Goal: Task Accomplishment & Management: Manage account settings

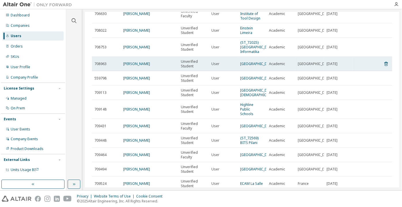
scroll to position [197, 0]
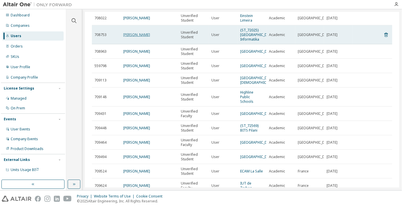
click at [137, 37] on link "Khoiryah Namira" at bounding box center [136, 34] width 27 height 5
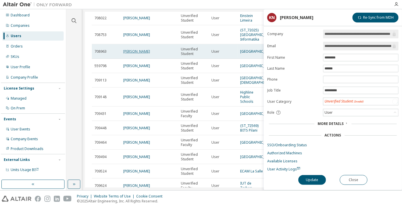
click at [136, 54] on link "[PERSON_NAME]" at bounding box center [136, 51] width 27 height 5
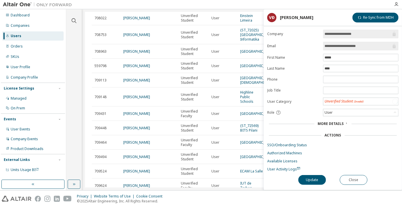
scroll to position [223, 0]
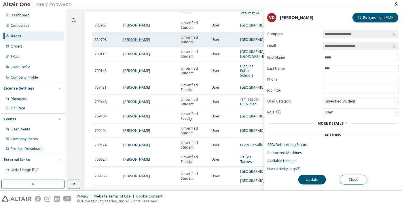
click at [136, 42] on link "[PERSON_NAME]" at bounding box center [136, 39] width 27 height 5
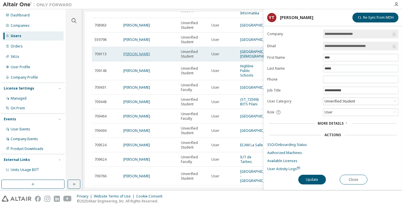
click at [128, 56] on link "Liam Rusert" at bounding box center [136, 54] width 27 height 5
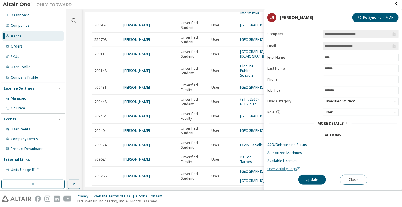
click at [288, 166] on span "User Activity Logs" at bounding box center [283, 168] width 33 height 5
click at [325, 100] on div "Unverified Student" at bounding box center [340, 101] width 32 height 6
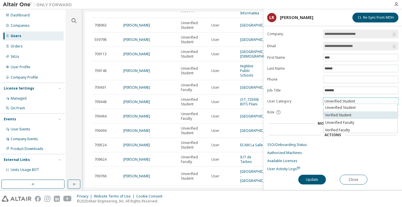
click at [330, 113] on li "Verified Student" at bounding box center [361, 114] width 74 height 7
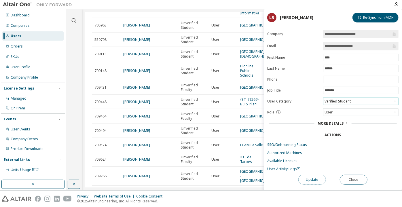
click at [311, 181] on button "Update" at bounding box center [312, 180] width 28 height 10
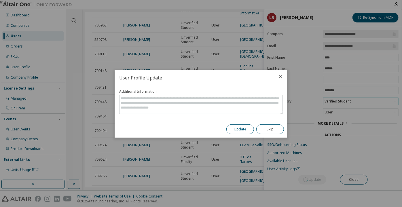
click at [238, 132] on button "Update" at bounding box center [240, 129] width 28 height 10
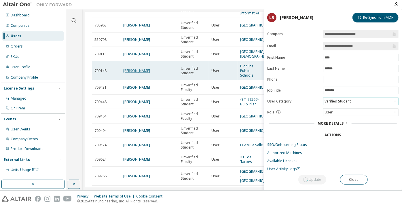
click at [127, 73] on link "Alex Mill" at bounding box center [136, 70] width 27 height 5
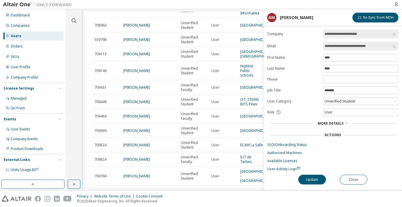
click at [343, 101] on div "Unverified Student" at bounding box center [340, 101] width 32 height 6
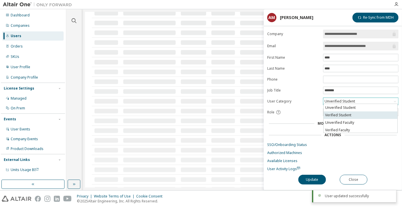
click at [343, 114] on li "Verified Student" at bounding box center [361, 114] width 74 height 7
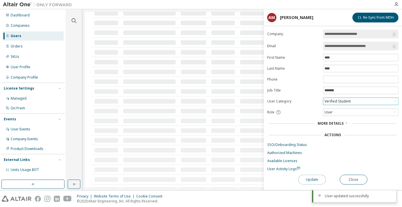
click at [306, 177] on button "Update" at bounding box center [312, 180] width 28 height 10
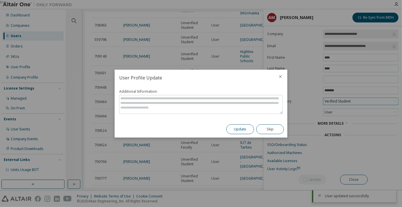
click at [241, 130] on button "Update" at bounding box center [240, 129] width 28 height 10
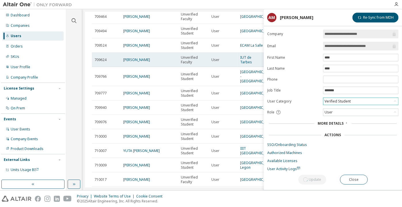
scroll to position [282, 0]
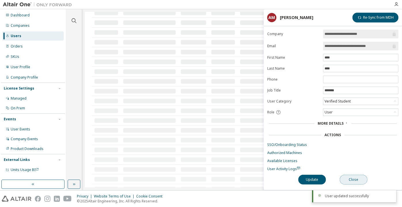
click at [349, 179] on button "Close" at bounding box center [354, 180] width 28 height 10
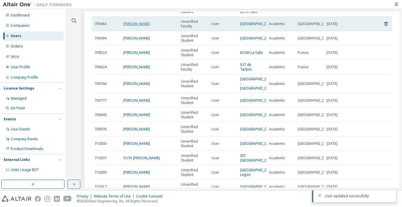
click at [140, 26] on link "[PERSON_NAME]" at bounding box center [136, 23] width 27 height 5
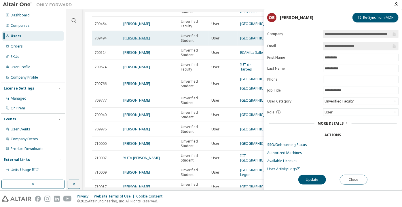
click at [134, 41] on link "Fatima Hegazi" at bounding box center [136, 38] width 27 height 5
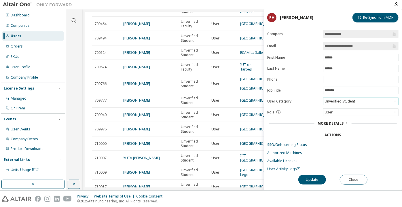
click at [364, 102] on div "Unverified Student" at bounding box center [360, 101] width 75 height 7
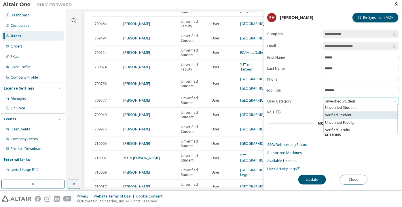
click at [362, 114] on li "Verified Student" at bounding box center [361, 114] width 74 height 7
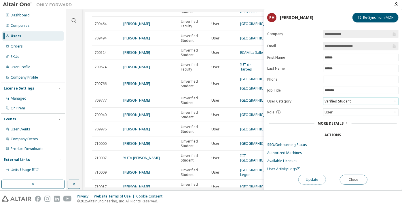
click at [314, 178] on button "Update" at bounding box center [312, 180] width 28 height 10
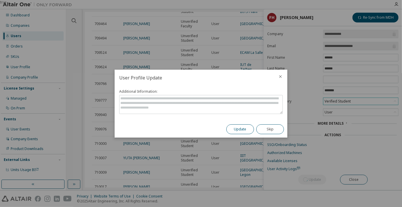
click at [240, 130] on button "Update" at bounding box center [240, 129] width 28 height 10
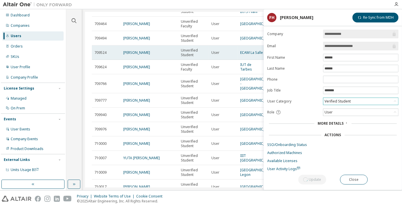
click at [134, 60] on td "[PERSON_NAME]" at bounding box center [150, 52] width 58 height 14
click at [130, 55] on link "[PERSON_NAME]" at bounding box center [136, 52] width 27 height 5
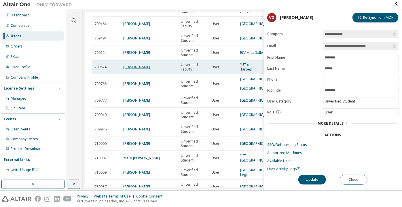
click at [137, 69] on link "[PERSON_NAME]" at bounding box center [136, 66] width 27 height 5
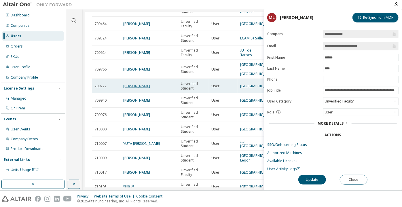
click at [134, 88] on link "Diego Silva" at bounding box center [136, 85] width 27 height 5
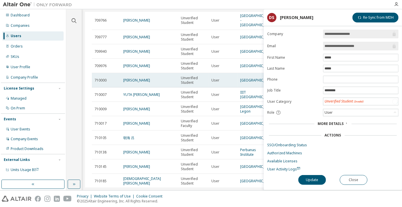
scroll to position [334, 0]
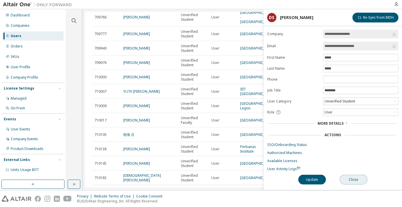
click at [351, 177] on button "Close" at bounding box center [354, 180] width 28 height 10
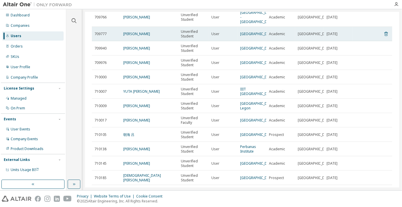
click at [384, 36] on icon at bounding box center [385, 34] width 3 height 4
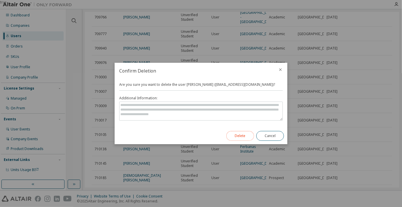
click at [245, 135] on button "Delete" at bounding box center [240, 136] width 28 height 10
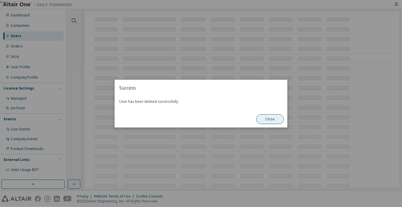
click at [263, 119] on button "Close" at bounding box center [270, 119] width 28 height 10
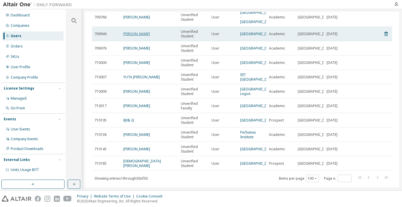
click at [142, 36] on link "Koxaxoh Aiwanlab" at bounding box center [136, 33] width 27 height 5
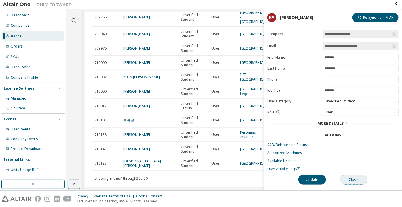
click at [343, 177] on button "Close" at bounding box center [354, 180] width 28 height 10
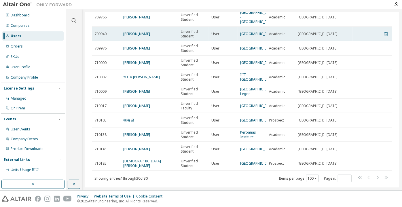
click at [383, 37] on icon at bounding box center [385, 34] width 5 height 7
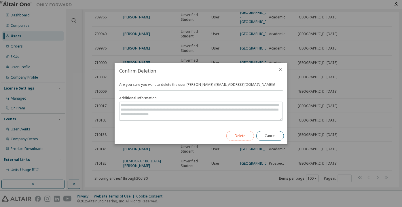
click at [232, 135] on button "Delete" at bounding box center [240, 136] width 28 height 10
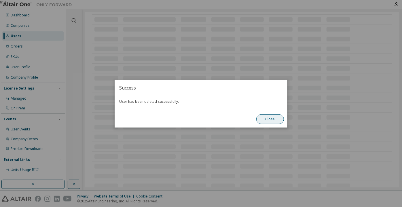
click at [258, 119] on button "Close" at bounding box center [270, 119] width 28 height 10
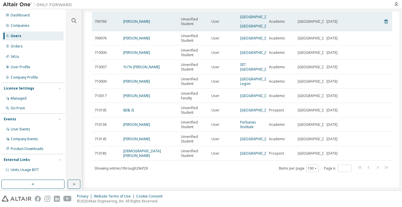
click at [136, 31] on td "[PERSON_NAME]" at bounding box center [150, 21] width 58 height 19
click at [132, 24] on link "[PERSON_NAME]" at bounding box center [136, 21] width 27 height 5
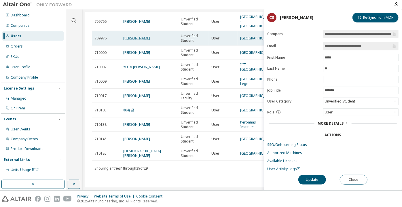
click at [128, 41] on link "[PERSON_NAME]" at bounding box center [136, 38] width 27 height 5
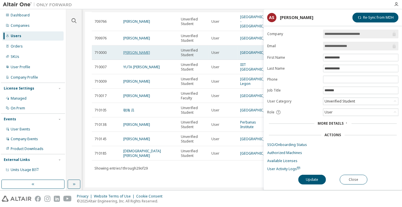
click at [127, 55] on link "Myka Sebare" at bounding box center [136, 52] width 27 height 5
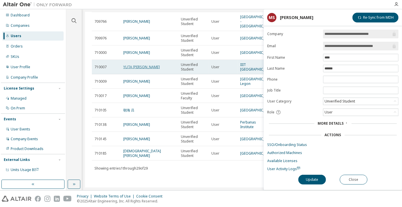
click at [131, 69] on link "YUTA KUMARA" at bounding box center [141, 66] width 37 height 5
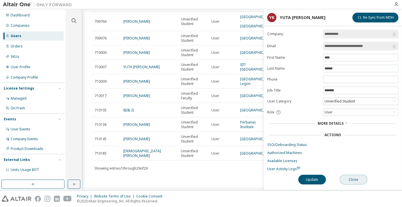
click at [352, 177] on button "Close" at bounding box center [354, 180] width 28 height 10
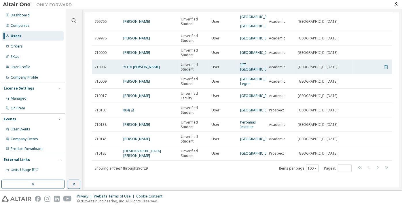
click at [384, 69] on icon at bounding box center [385, 67] width 3 height 4
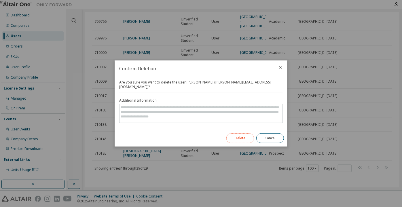
click at [242, 133] on button "Delete" at bounding box center [240, 138] width 28 height 10
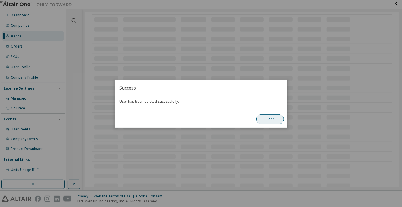
click at [261, 121] on button "Close" at bounding box center [270, 119] width 28 height 10
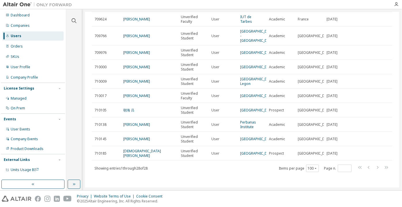
scroll to position [387, 0]
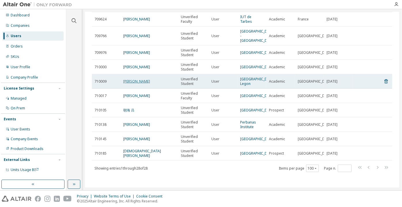
click at [150, 79] on link "[PERSON_NAME]" at bounding box center [136, 81] width 27 height 5
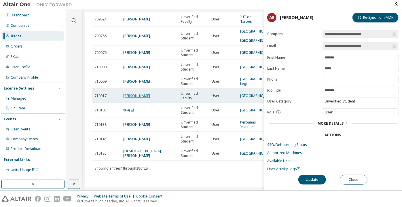
click at [139, 93] on link "[PERSON_NAME]" at bounding box center [136, 95] width 27 height 5
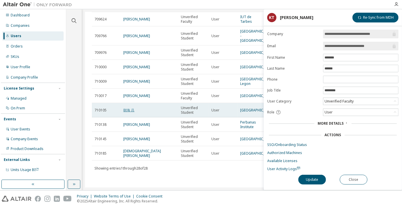
click at [131, 108] on link "朝海 吕" at bounding box center [128, 110] width 11 height 5
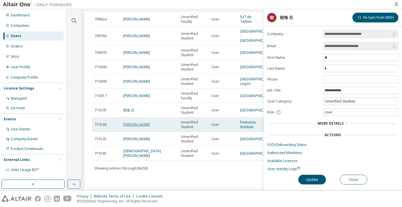
click at [128, 122] on link "[PERSON_NAME]" at bounding box center [136, 124] width 27 height 5
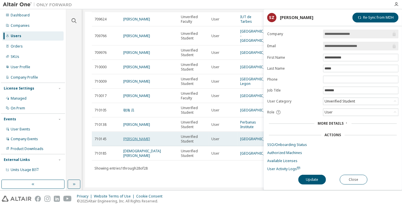
click at [128, 136] on link "[PERSON_NAME]" at bounding box center [136, 138] width 27 height 5
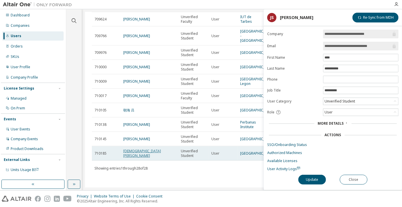
click at [132, 155] on link "[DEMOGRAPHIC_DATA][PERSON_NAME]" at bounding box center [142, 153] width 38 height 9
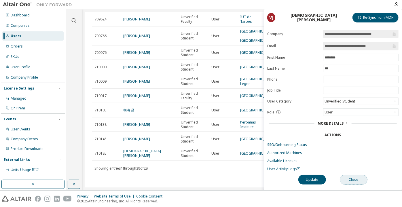
click at [351, 181] on button "Close" at bounding box center [354, 180] width 28 height 10
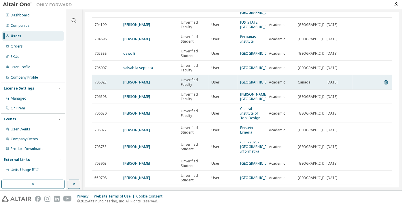
scroll to position [104, 0]
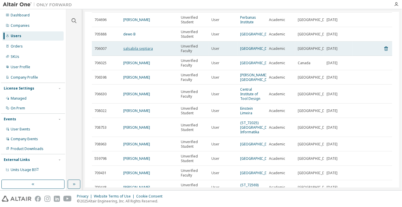
click at [129, 51] on link "salsabila septiara" at bounding box center [138, 48] width 30 height 5
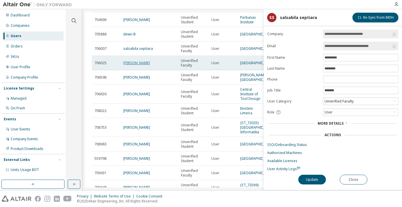
click at [131, 65] on link "[PERSON_NAME]" at bounding box center [136, 62] width 27 height 5
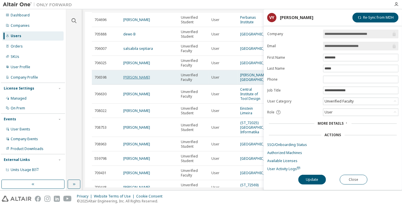
click at [139, 80] on link "[PERSON_NAME]" at bounding box center [136, 77] width 27 height 5
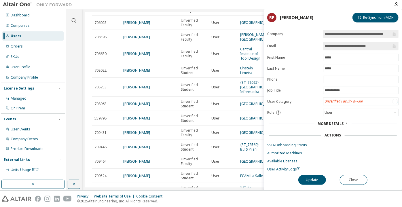
scroll to position [157, 0]
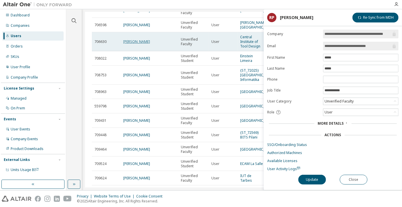
click at [128, 44] on link "[PERSON_NAME]" at bounding box center [136, 41] width 27 height 5
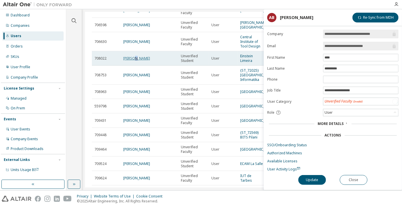
click at [134, 61] on link "[PERSON_NAME]" at bounding box center [136, 58] width 27 height 5
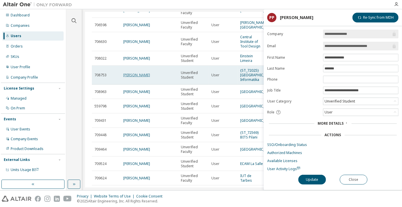
click at [137, 77] on link "[PERSON_NAME]" at bounding box center [136, 75] width 27 height 5
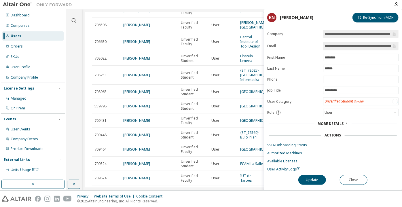
scroll to position [183, 0]
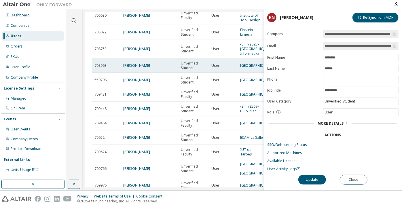
click at [133, 73] on td "[PERSON_NAME]" at bounding box center [150, 65] width 58 height 14
click at [133, 68] on link "[PERSON_NAME]" at bounding box center [136, 65] width 27 height 5
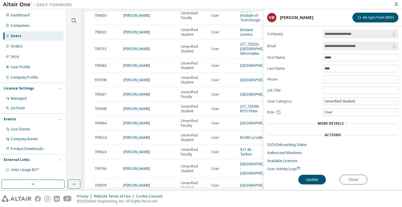
scroll to position [209, 0]
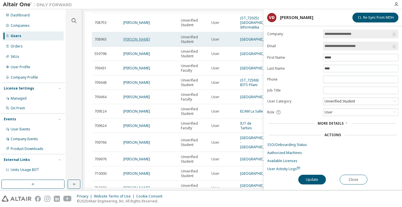
click at [128, 42] on link "[PERSON_NAME]" at bounding box center [136, 39] width 27 height 5
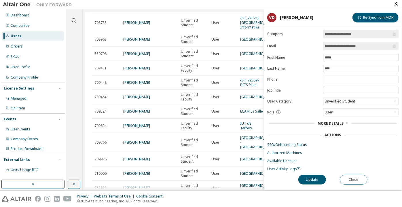
drag, startPoint x: 360, startPoint y: 47, endPoint x: 345, endPoint y: 47, distance: 15.3
click at [345, 47] on input "**********" at bounding box center [357, 46] width 67 height 6
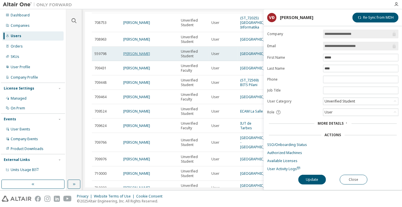
click at [136, 56] on link "[PERSON_NAME]" at bounding box center [136, 53] width 27 height 5
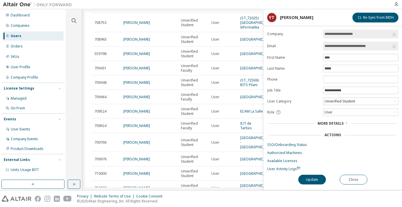
drag, startPoint x: 378, startPoint y: 45, endPoint x: 349, endPoint y: 41, distance: 29.9
click at [349, 42] on span "**********" at bounding box center [360, 46] width 75 height 9
click at [330, 131] on div "Actions" at bounding box center [332, 135] width 131 height 8
drag, startPoint x: 329, startPoint y: 130, endPoint x: 251, endPoint y: 199, distance: 104.8
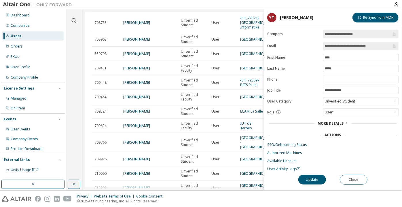
click at [251, 199] on div "Privacy Website Terms of Use Cookie Consent © 2025 Altair Engineering, Inc. All…" at bounding box center [201, 199] width 402 height 16
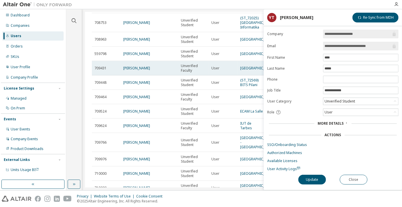
click at [153, 71] on div "BEER SINGH" at bounding box center [149, 68] width 52 height 5
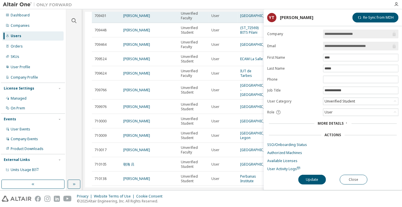
scroll to position [288, 0]
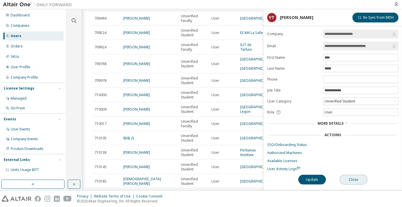
click at [361, 180] on button "Close" at bounding box center [354, 180] width 28 height 10
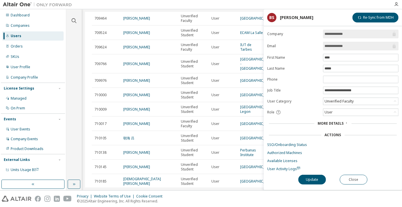
drag, startPoint x: 353, startPoint y: 43, endPoint x: 338, endPoint y: 48, distance: 15.8
click at [338, 48] on input "**********" at bounding box center [357, 46] width 67 height 6
click at [336, 44] on input "**********" at bounding box center [357, 46] width 67 height 6
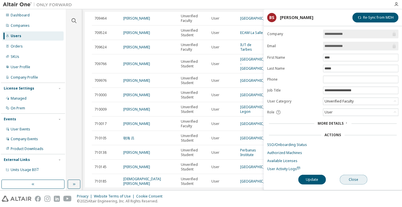
click at [355, 178] on button "Close" at bounding box center [354, 180] width 28 height 10
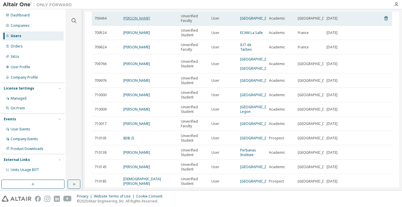
click at [135, 21] on link "[PERSON_NAME]" at bounding box center [136, 18] width 27 height 5
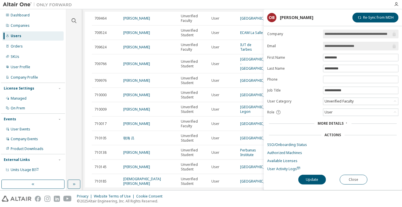
drag, startPoint x: 367, startPoint y: 47, endPoint x: 350, endPoint y: 49, distance: 17.4
click at [350, 49] on span "**********" at bounding box center [360, 46] width 75 height 9
click at [358, 180] on button "Close" at bounding box center [354, 180] width 28 height 10
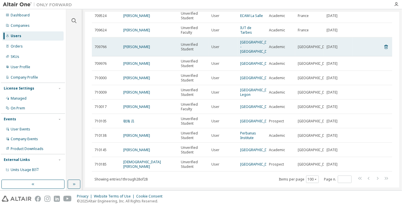
scroll to position [314, 0]
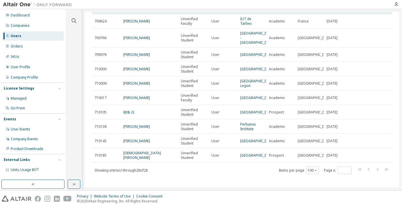
click at [142, 9] on link "[PERSON_NAME]" at bounding box center [136, 6] width 27 height 5
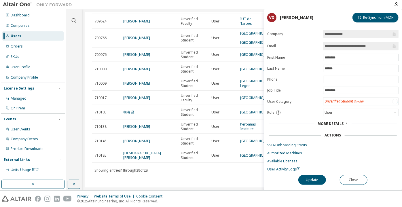
drag, startPoint x: 373, startPoint y: 43, endPoint x: 353, endPoint y: 46, distance: 20.1
click at [353, 46] on input "**********" at bounding box center [357, 46] width 67 height 6
click at [336, 47] on input "**********" at bounding box center [357, 46] width 67 height 6
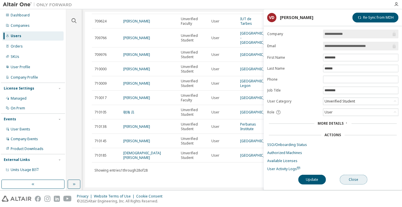
click at [346, 180] on button "Close" at bounding box center [354, 180] width 28 height 10
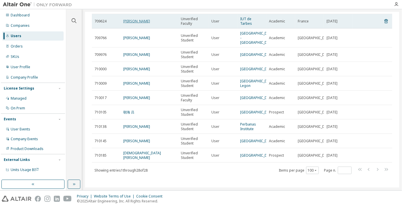
click at [131, 24] on link "[PERSON_NAME]" at bounding box center [136, 21] width 27 height 5
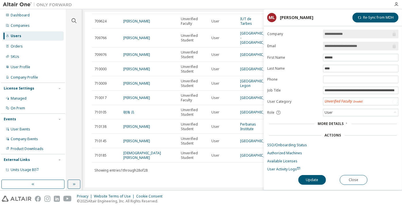
drag, startPoint x: 376, startPoint y: 45, endPoint x: 338, endPoint y: 43, distance: 38.0
click at [338, 43] on input "**********" at bounding box center [357, 46] width 67 height 6
click at [362, 179] on button "Close" at bounding box center [354, 180] width 28 height 10
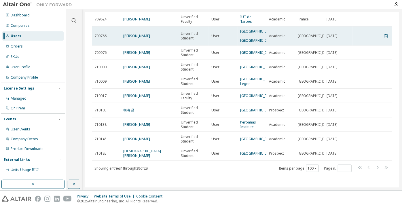
scroll to position [340, 0]
click at [129, 38] on link "[PERSON_NAME]" at bounding box center [136, 35] width 27 height 5
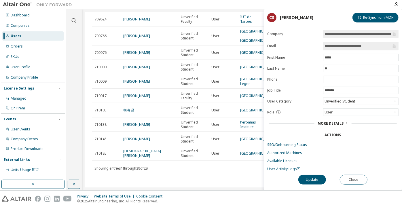
drag, startPoint x: 374, startPoint y: 47, endPoint x: 340, endPoint y: 49, distance: 34.1
click at [340, 49] on span "**********" at bounding box center [360, 46] width 75 height 9
click at [291, 166] on span "User Activity Logs" at bounding box center [283, 168] width 33 height 5
click at [348, 43] on input "**********" at bounding box center [357, 46] width 67 height 6
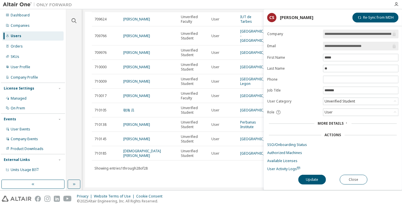
click at [348, 43] on input "**********" at bounding box center [357, 46] width 67 height 6
click at [346, 178] on button "Close" at bounding box center [354, 180] width 28 height 10
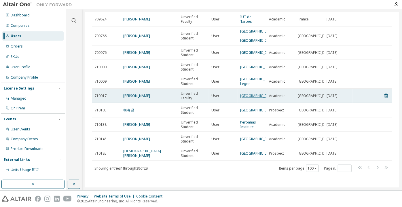
scroll to position [366, 0]
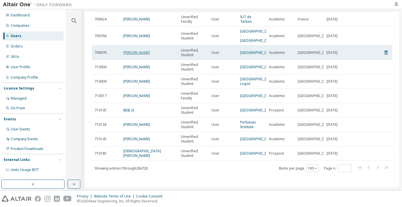
click at [144, 50] on link "[PERSON_NAME]" at bounding box center [136, 52] width 27 height 5
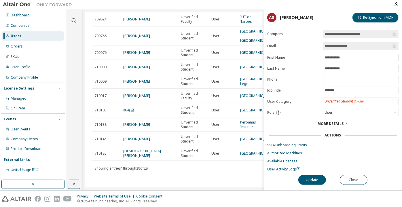
drag, startPoint x: 351, startPoint y: 46, endPoint x: 334, endPoint y: 49, distance: 17.5
click at [334, 49] on span "**********" at bounding box center [360, 46] width 75 height 9
click at [363, 175] on button "Close" at bounding box center [354, 180] width 28 height 10
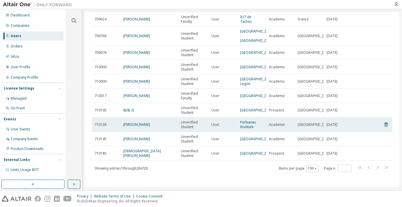
scroll to position [392, 0]
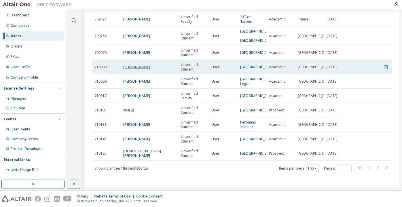
click at [141, 64] on link "Myka Sebare" at bounding box center [136, 66] width 27 height 5
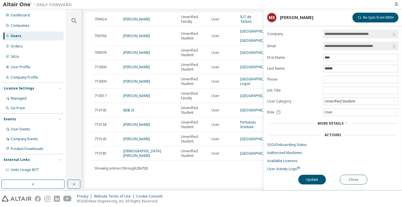
drag, startPoint x: 345, startPoint y: 45, endPoint x: 393, endPoint y: 45, distance: 48.4
click at [393, 45] on span "**********" at bounding box center [360, 46] width 75 height 9
click at [346, 178] on button "Close" at bounding box center [354, 180] width 28 height 10
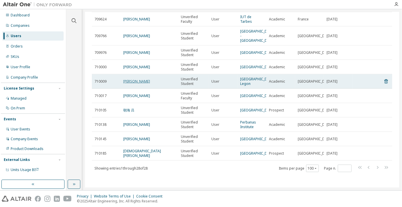
click at [127, 79] on link "[PERSON_NAME]" at bounding box center [136, 81] width 27 height 5
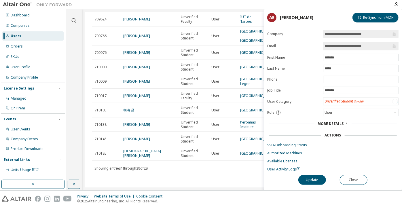
drag, startPoint x: 372, startPoint y: 48, endPoint x: 351, endPoint y: 50, distance: 20.5
click at [351, 50] on span "**********" at bounding box center [360, 46] width 75 height 9
click at [351, 176] on button "Close" at bounding box center [354, 180] width 28 height 10
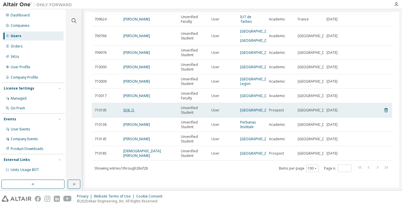
click at [134, 108] on link "朝海 吕" at bounding box center [128, 110] width 11 height 5
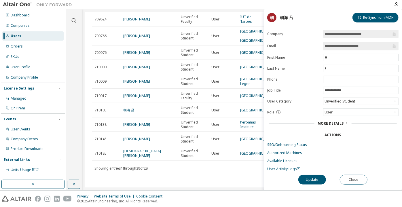
drag, startPoint x: 371, startPoint y: 46, endPoint x: 345, endPoint y: 47, distance: 26.5
click at [345, 47] on input "**********" at bounding box center [357, 46] width 67 height 6
click at [349, 176] on button "Close" at bounding box center [354, 180] width 28 height 10
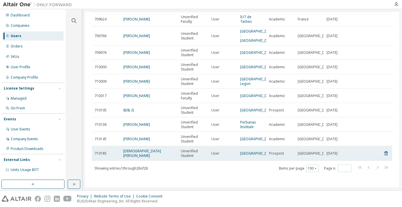
scroll to position [393, 0]
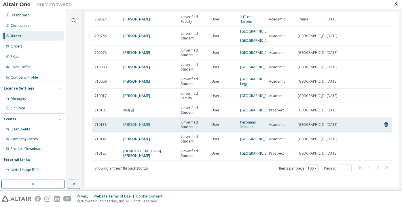
click at [138, 122] on link "[PERSON_NAME]" at bounding box center [136, 124] width 27 height 5
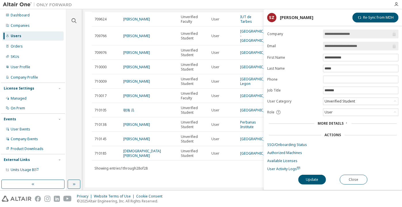
drag, startPoint x: 371, startPoint y: 44, endPoint x: 351, endPoint y: 50, distance: 20.8
click at [351, 50] on span "**********" at bounding box center [360, 46] width 75 height 9
click at [357, 180] on button "Close" at bounding box center [354, 180] width 28 height 10
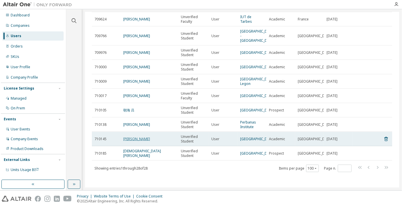
click at [140, 136] on link "[PERSON_NAME]" at bounding box center [136, 138] width 27 height 5
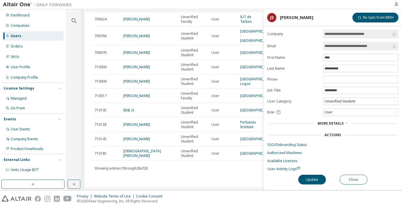
drag, startPoint x: 378, startPoint y: 47, endPoint x: 344, endPoint y: 47, distance: 34.3
click at [344, 47] on input "**********" at bounding box center [357, 46] width 67 height 6
click at [360, 180] on button "Close" at bounding box center [354, 180] width 28 height 10
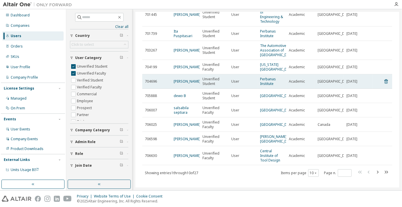
scroll to position [79, 0]
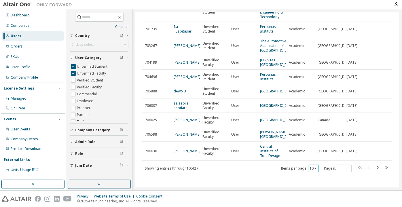
click at [312, 166] on div "10" at bounding box center [313, 168] width 11 height 7
click at [314, 170] on icon "button" at bounding box center [315, 168] width 3 height 3
click at [305, 161] on div "100" at bounding box center [311, 160] width 46 height 7
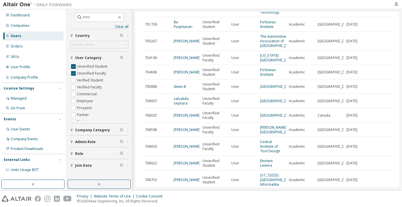
scroll to position [0, 0]
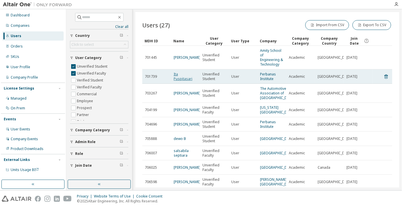
click at [185, 75] on link "Ita Puspitasari" at bounding box center [183, 76] width 19 height 9
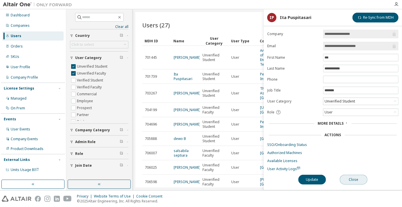
click at [362, 179] on button "Close" at bounding box center [354, 180] width 28 height 10
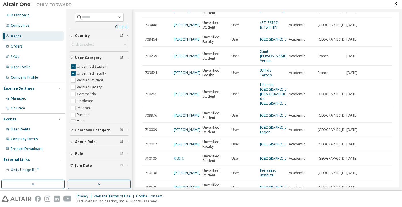
scroll to position [262, 0]
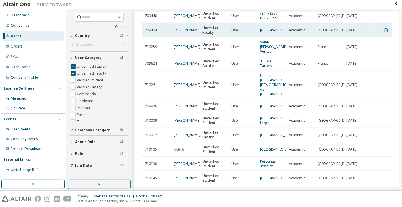
click at [173, 37] on td "[PERSON_NAME]" at bounding box center [185, 30] width 29 height 14
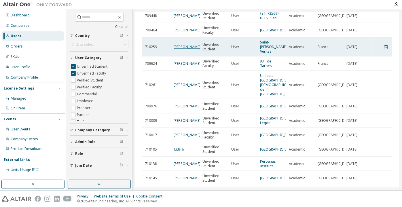
click at [180, 49] on link "[PERSON_NAME]" at bounding box center [187, 46] width 27 height 5
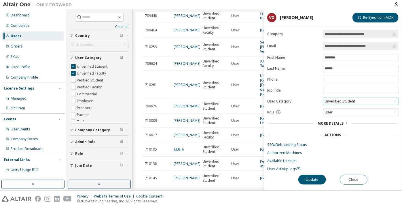
click at [335, 100] on div "Unverified Student" at bounding box center [340, 101] width 32 height 6
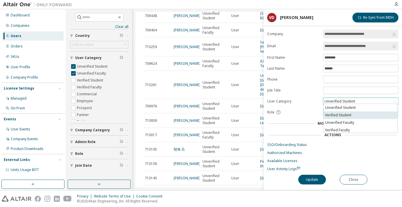
click at [335, 112] on li "Verified Student" at bounding box center [361, 114] width 74 height 7
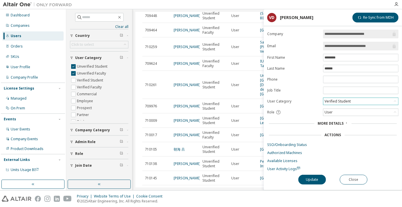
click at [312, 184] on div "**********" at bounding box center [333, 110] width 138 height 160
click at [311, 183] on div "**********" at bounding box center [333, 110] width 138 height 160
click at [307, 178] on button "Update" at bounding box center [312, 180] width 28 height 10
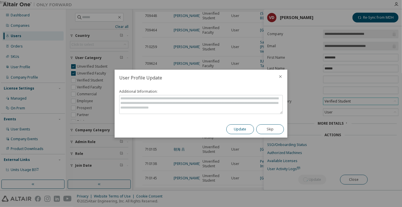
click at [248, 125] on button "Update" at bounding box center [240, 129] width 28 height 10
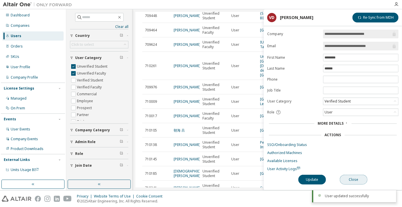
click at [351, 176] on button "Close" at bounding box center [354, 180] width 28 height 10
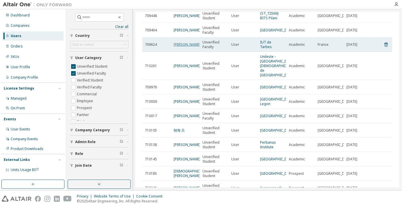
click at [180, 47] on link "[PERSON_NAME]" at bounding box center [187, 44] width 27 height 5
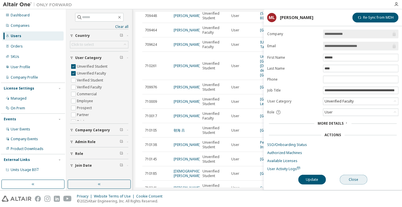
click at [358, 178] on button "Close" at bounding box center [354, 180] width 28 height 10
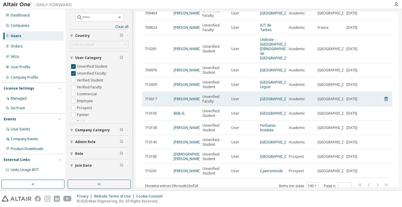
scroll to position [288, 0]
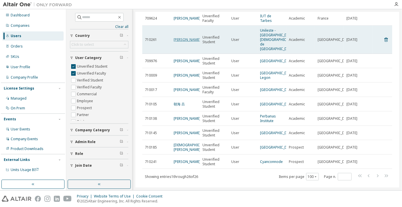
click at [183, 42] on link "[PERSON_NAME]" at bounding box center [187, 39] width 27 height 5
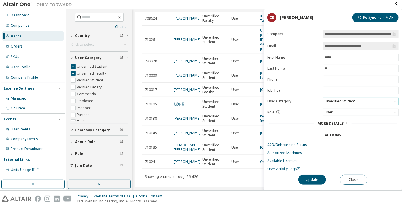
click at [328, 99] on div "Unverified Student" at bounding box center [340, 101] width 32 height 6
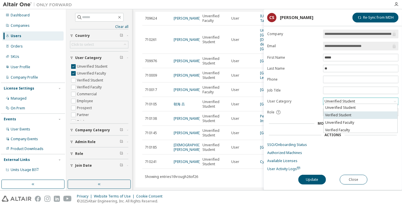
click at [333, 116] on li "Verified Student" at bounding box center [361, 114] width 74 height 7
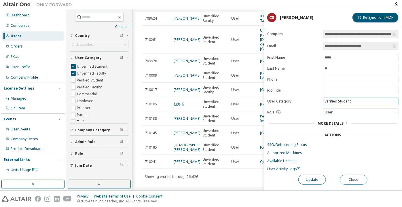
drag, startPoint x: 319, startPoint y: 173, endPoint x: 317, endPoint y: 176, distance: 3.7
click at [319, 175] on div "Update Close" at bounding box center [332, 180] width 131 height 10
click at [317, 177] on button "Update" at bounding box center [312, 180] width 28 height 10
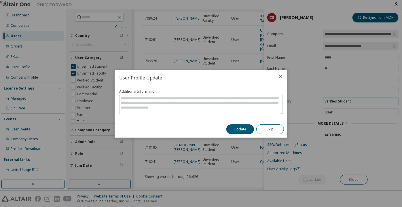
click at [242, 121] on div "Update Skip" at bounding box center [255, 129] width 64 height 17
click at [242, 125] on button "Update" at bounding box center [240, 129] width 28 height 10
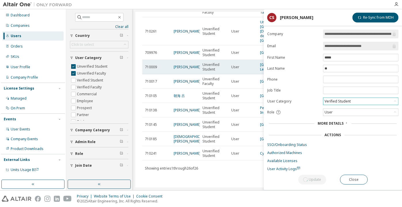
scroll to position [340, 0]
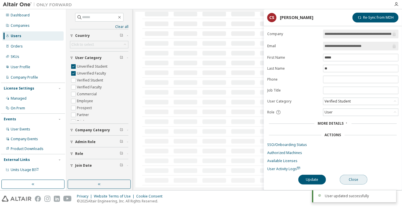
click at [346, 178] on button "Close" at bounding box center [354, 180] width 28 height 10
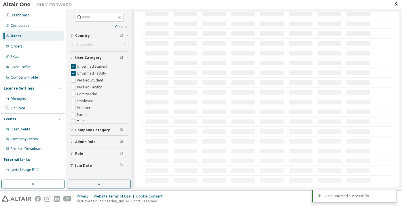
scroll to position [336, 0]
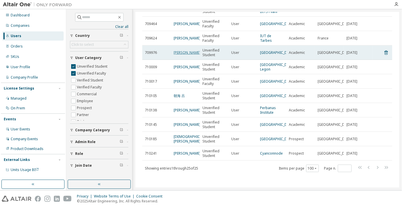
click at [183, 50] on link "[PERSON_NAME]" at bounding box center [187, 52] width 27 height 5
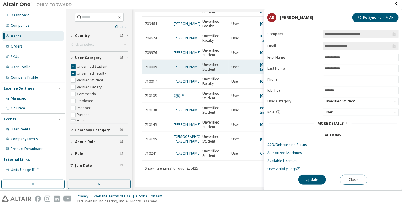
click at [185, 60] on td "[PERSON_NAME]" at bounding box center [185, 67] width 29 height 14
click at [186, 64] on link "[PERSON_NAME]" at bounding box center [187, 66] width 27 height 5
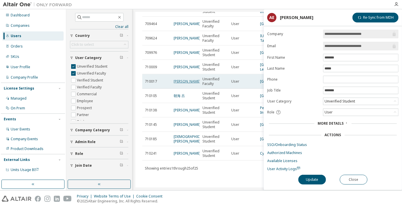
click at [177, 79] on link "[PERSON_NAME]" at bounding box center [187, 81] width 27 height 5
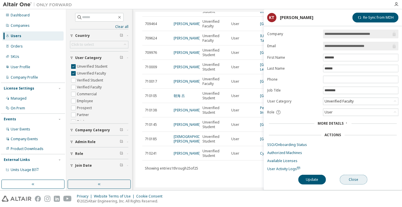
click at [357, 182] on button "Close" at bounding box center [354, 180] width 28 height 10
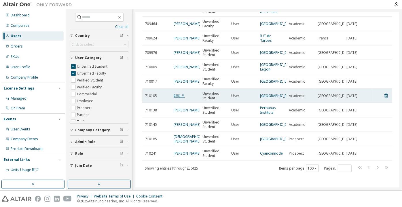
click at [181, 93] on link "朝海 吕" at bounding box center [179, 95] width 11 height 5
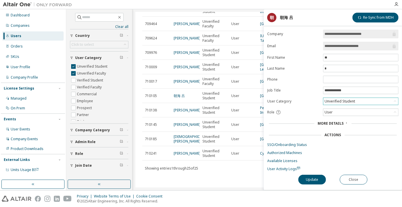
click at [344, 102] on div "Unverified Student" at bounding box center [340, 101] width 32 height 6
drag, startPoint x: 371, startPoint y: 87, endPoint x: 311, endPoint y: 95, distance: 60.9
click at [311, 95] on form "**********" at bounding box center [332, 101] width 131 height 142
click at [330, 99] on div "Unverified Student" at bounding box center [340, 101] width 32 height 6
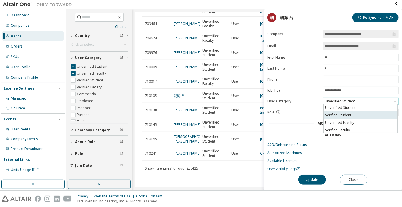
click at [329, 116] on li "Verified Student" at bounding box center [361, 114] width 74 height 7
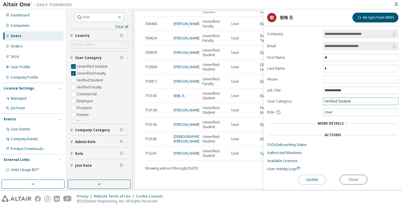
click at [310, 181] on button "Update" at bounding box center [312, 180] width 28 height 10
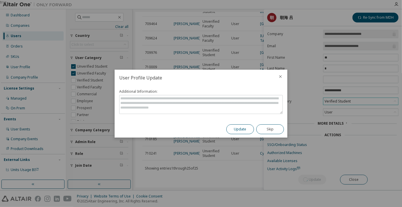
click at [241, 132] on button "Update" at bounding box center [240, 129] width 28 height 10
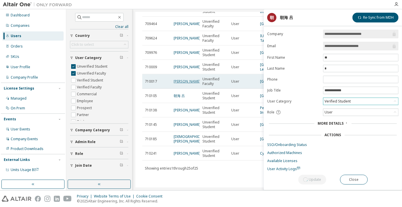
click at [183, 79] on link "[PERSON_NAME]" at bounding box center [187, 81] width 27 height 5
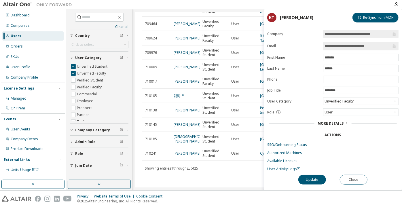
drag, startPoint x: 370, startPoint y: 45, endPoint x: 351, endPoint y: 47, distance: 19.5
click at [351, 47] on input "**********" at bounding box center [357, 46] width 67 height 6
click at [332, 44] on input "**********" at bounding box center [357, 46] width 67 height 6
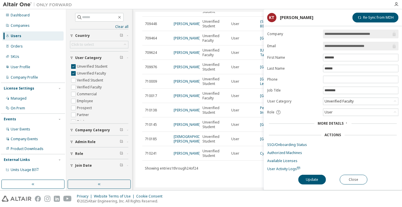
click at [332, 44] on input "**********" at bounding box center [357, 46] width 67 height 6
click at [364, 184] on div "**********" at bounding box center [333, 110] width 138 height 160
click at [361, 179] on button "Close" at bounding box center [354, 180] width 28 height 10
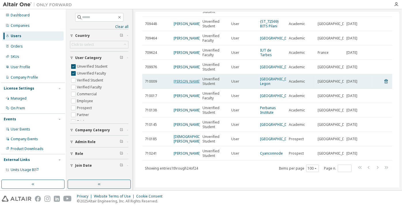
click at [184, 79] on link "[PERSON_NAME]" at bounding box center [187, 81] width 27 height 5
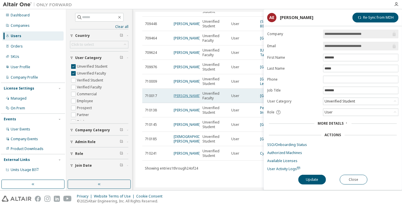
click at [181, 93] on link "[PERSON_NAME]" at bounding box center [187, 95] width 27 height 5
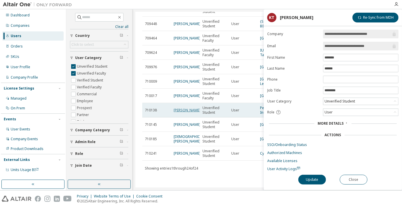
click at [183, 108] on link "[PERSON_NAME]" at bounding box center [187, 110] width 27 height 5
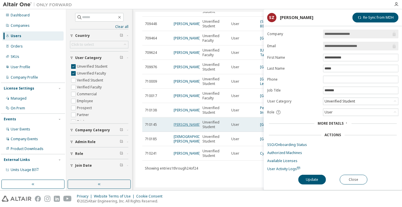
click at [183, 122] on link "[PERSON_NAME]" at bounding box center [187, 124] width 27 height 5
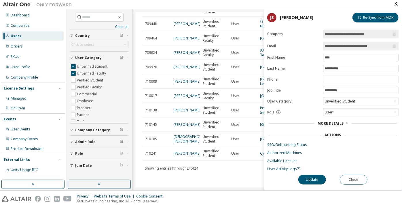
drag, startPoint x: 378, startPoint y: 44, endPoint x: 344, endPoint y: 48, distance: 34.8
click at [344, 48] on input "**********" at bounding box center [357, 46] width 67 height 6
click at [353, 178] on button "Close" at bounding box center [354, 180] width 28 height 10
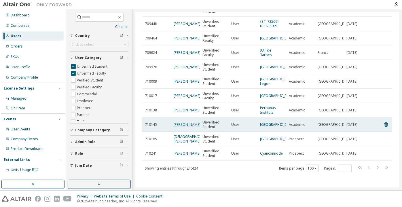
click at [183, 122] on link "[PERSON_NAME]" at bounding box center [187, 124] width 27 height 5
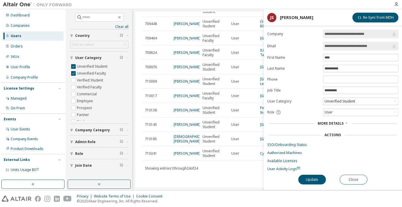
drag, startPoint x: 379, startPoint y: 45, endPoint x: 343, endPoint y: 46, distance: 35.7
click at [343, 46] on input "**********" at bounding box center [357, 46] width 67 height 6
click at [327, 44] on input "**********" at bounding box center [357, 46] width 67 height 6
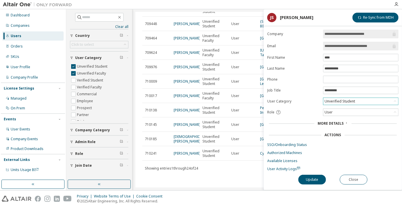
click at [335, 101] on div "Unverified Student" at bounding box center [340, 101] width 32 height 6
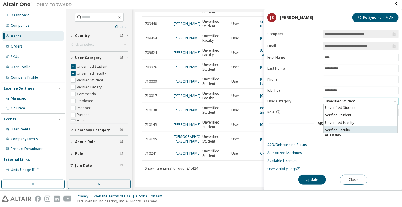
click at [337, 128] on li "Verified Faculty" at bounding box center [361, 129] width 74 height 7
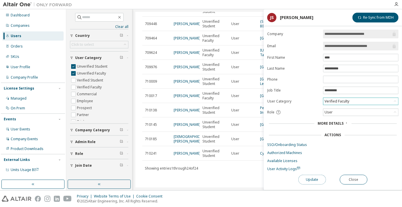
click at [316, 177] on button "Update" at bounding box center [312, 180] width 28 height 10
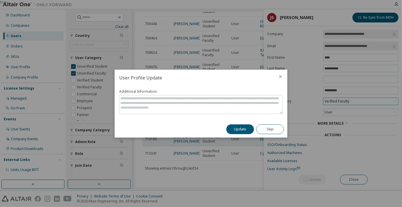
click at [237, 131] on button "Update" at bounding box center [240, 129] width 28 height 10
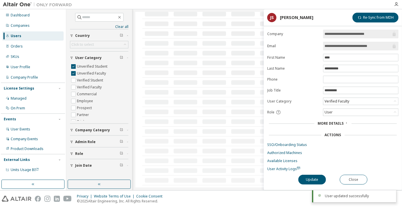
scroll to position [298, 0]
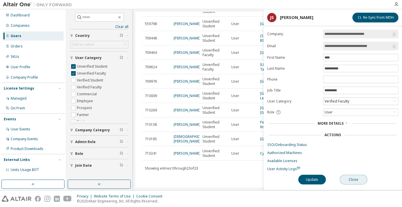
click at [355, 180] on button "Close" at bounding box center [354, 180] width 28 height 10
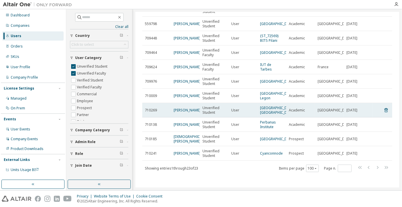
click at [178, 103] on td "[PERSON_NAME]" at bounding box center [185, 110] width 29 height 14
click at [180, 108] on link "[PERSON_NAME]" at bounding box center [187, 110] width 27 height 5
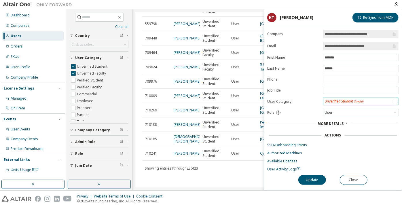
click at [338, 99] on div "Unverified Student (Invalid)" at bounding box center [343, 101] width 39 height 5
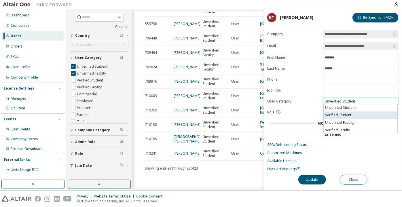
click at [339, 115] on li "Verified Student" at bounding box center [361, 114] width 74 height 7
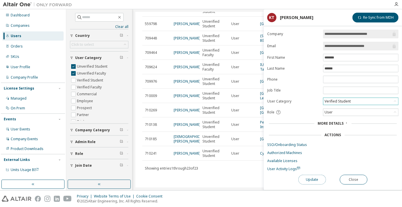
click at [313, 178] on button "Update" at bounding box center [312, 180] width 28 height 10
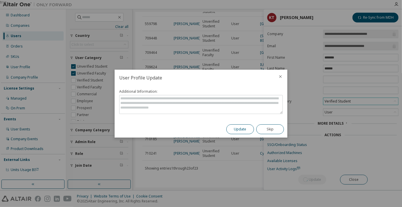
click at [241, 125] on button "Update" at bounding box center [240, 129] width 28 height 10
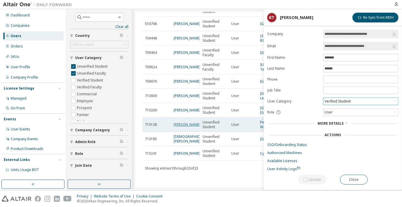
click at [175, 122] on link "[PERSON_NAME]" at bounding box center [187, 124] width 27 height 5
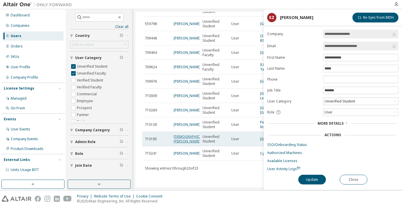
click at [182, 136] on link "[DEMOGRAPHIC_DATA][PERSON_NAME]" at bounding box center [193, 138] width 38 height 9
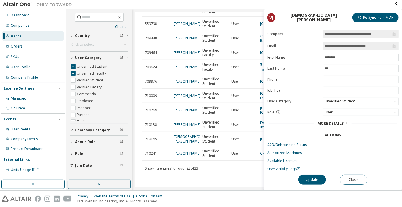
drag, startPoint x: 353, startPoint y: 45, endPoint x: 383, endPoint y: 50, distance: 30.9
click at [383, 50] on span "**********" at bounding box center [360, 46] width 75 height 9
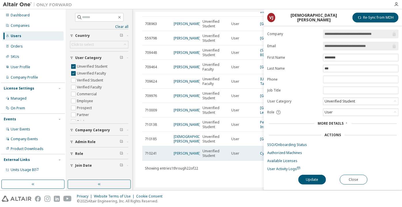
scroll to position [279, 0]
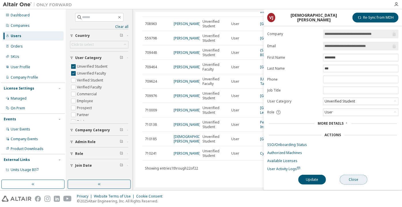
click at [352, 176] on button "Close" at bounding box center [354, 180] width 28 height 10
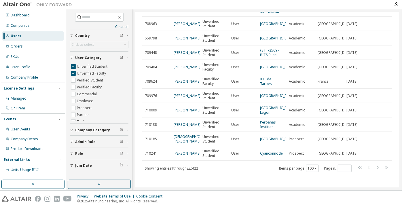
click at [184, 152] on link "[PERSON_NAME]" at bounding box center [187, 153] width 27 height 5
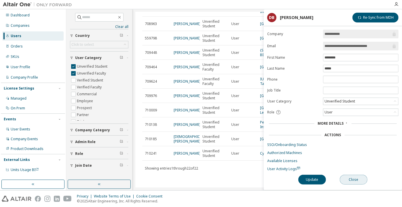
click at [347, 176] on button "Close" at bounding box center [354, 180] width 28 height 10
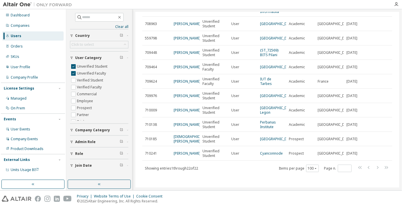
scroll to position [149, 0]
